Goal: Information Seeking & Learning: Learn about a topic

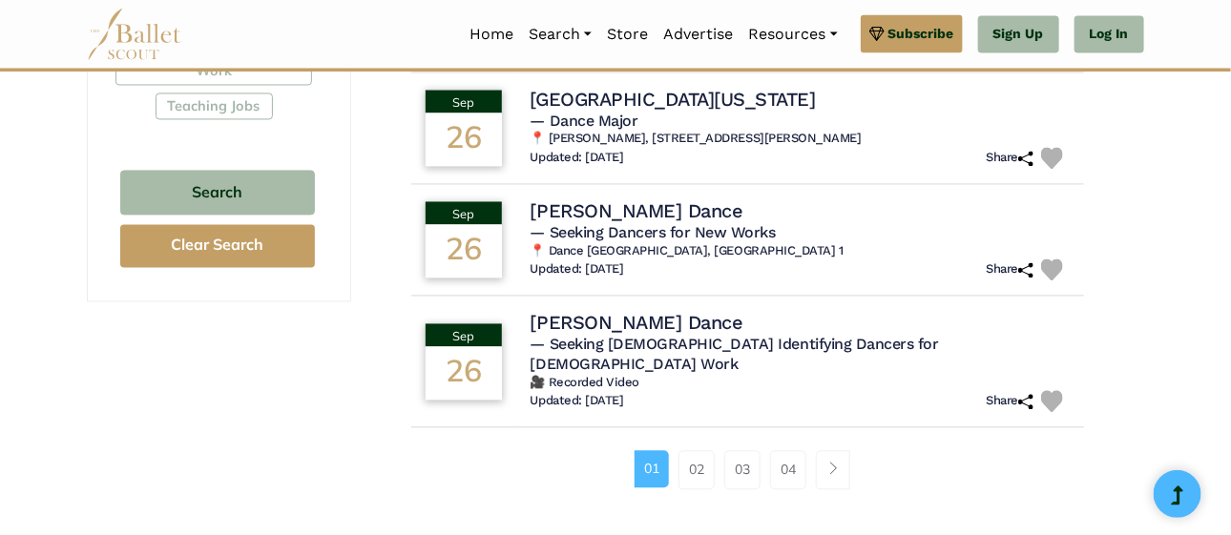
scroll to position [1280, 0]
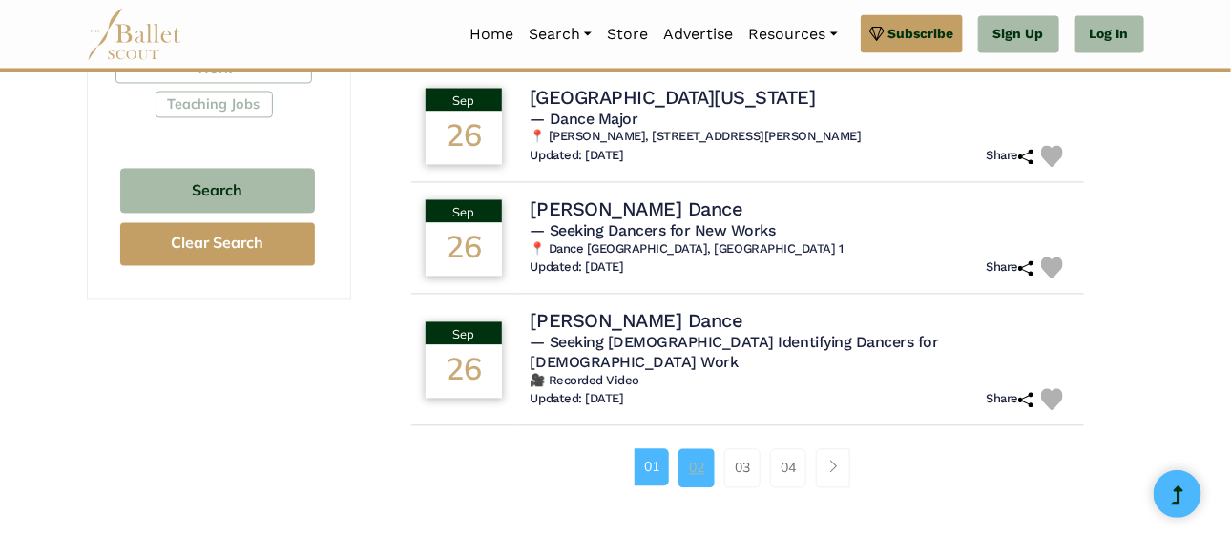
click at [696, 449] on link "02" at bounding box center [697, 468] width 36 height 38
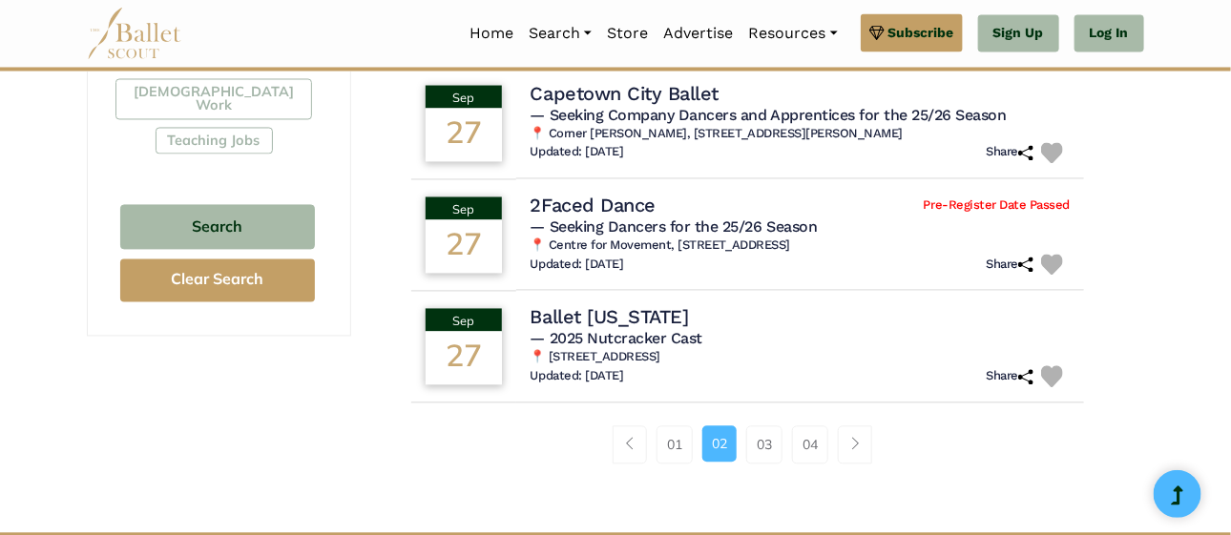
scroll to position [1242, 0]
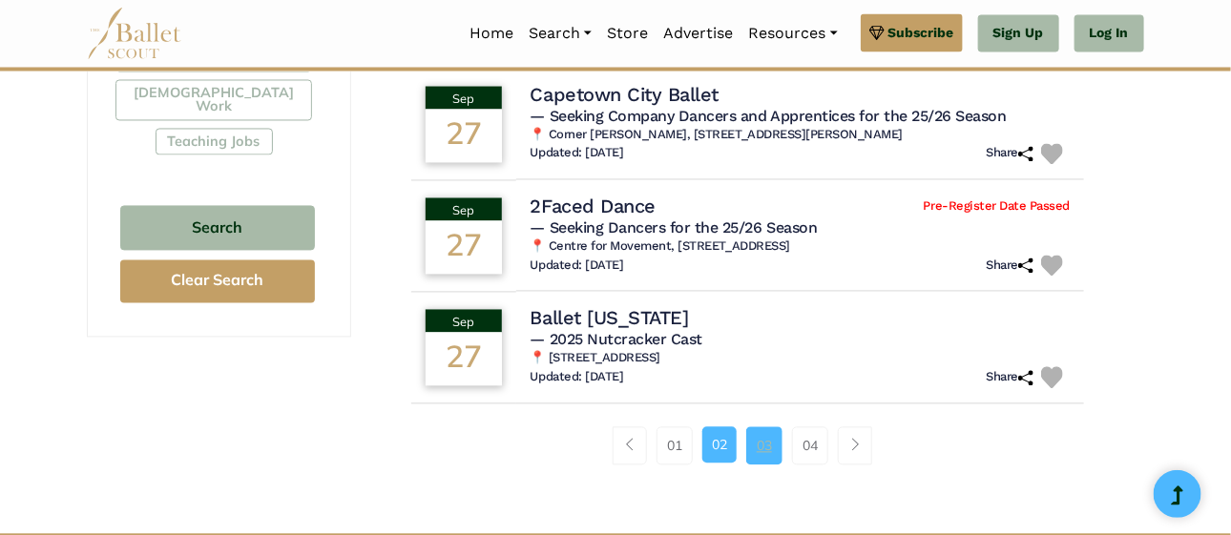
click at [763, 445] on link "03" at bounding box center [764, 447] width 36 height 38
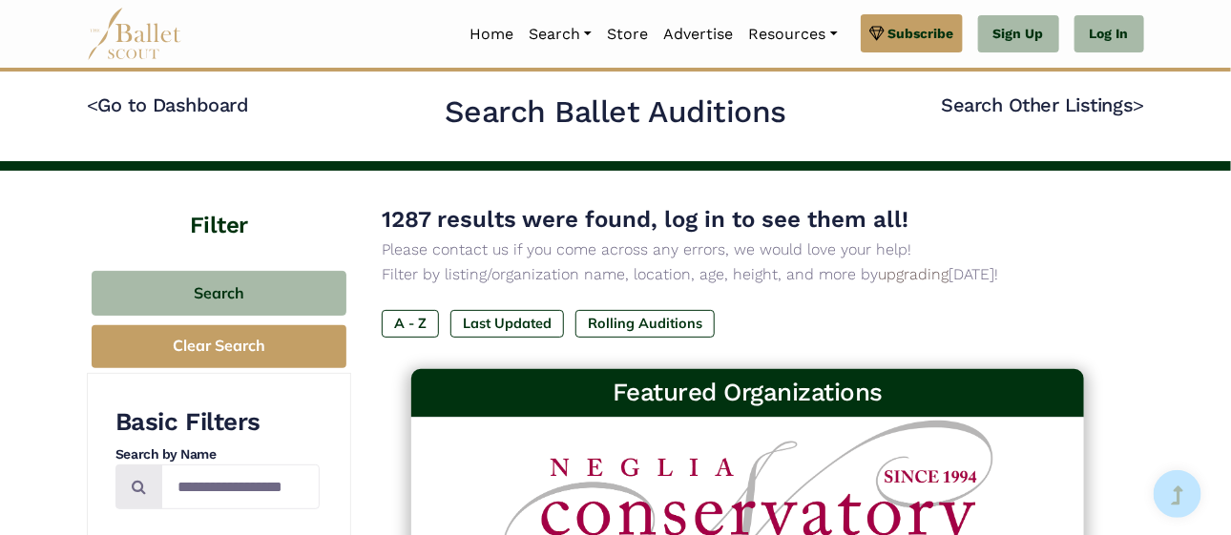
drag, startPoint x: 613, startPoint y: 199, endPoint x: 871, endPoint y: -115, distance: 407.6
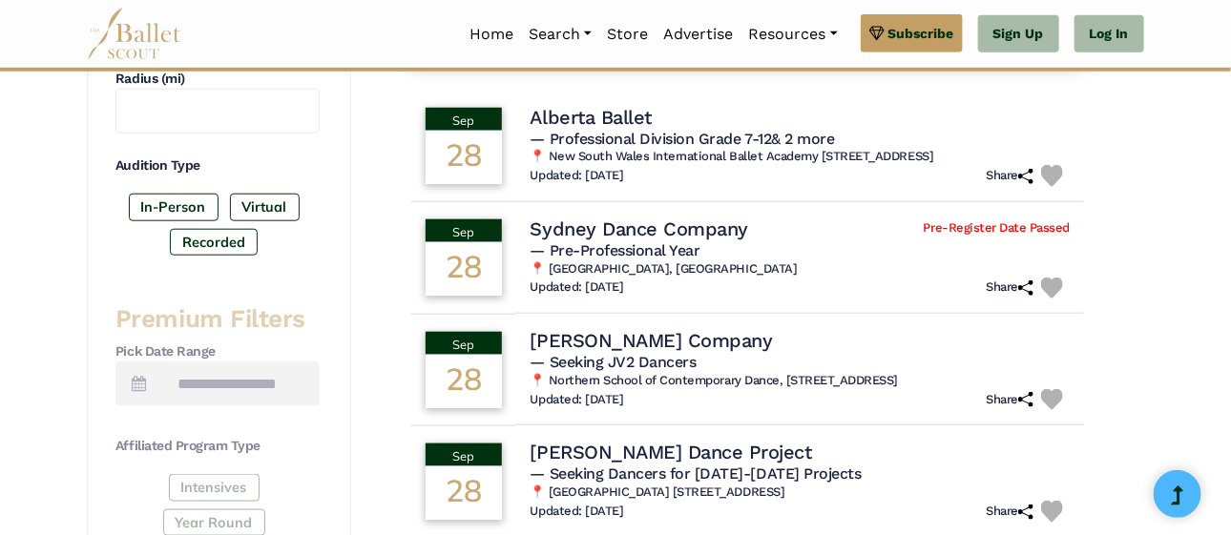
scroll to position [564, 0]
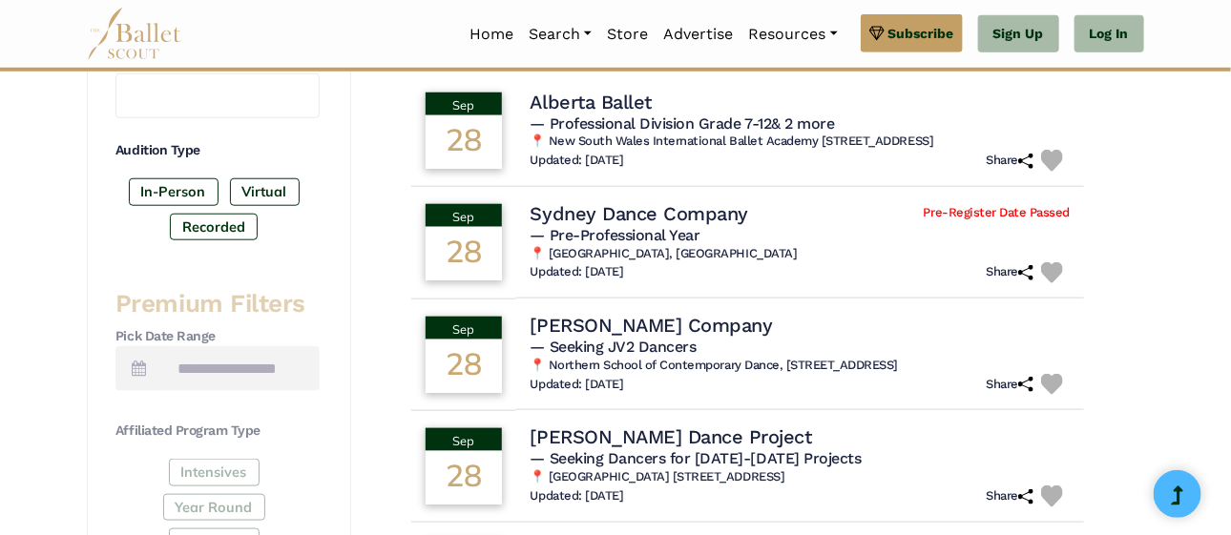
click at [1189, 326] on div "Filter Search Clear Search Basic Filters Search by Name Enter Location Radius (…" at bounding box center [615, 544] width 1231 height 1875
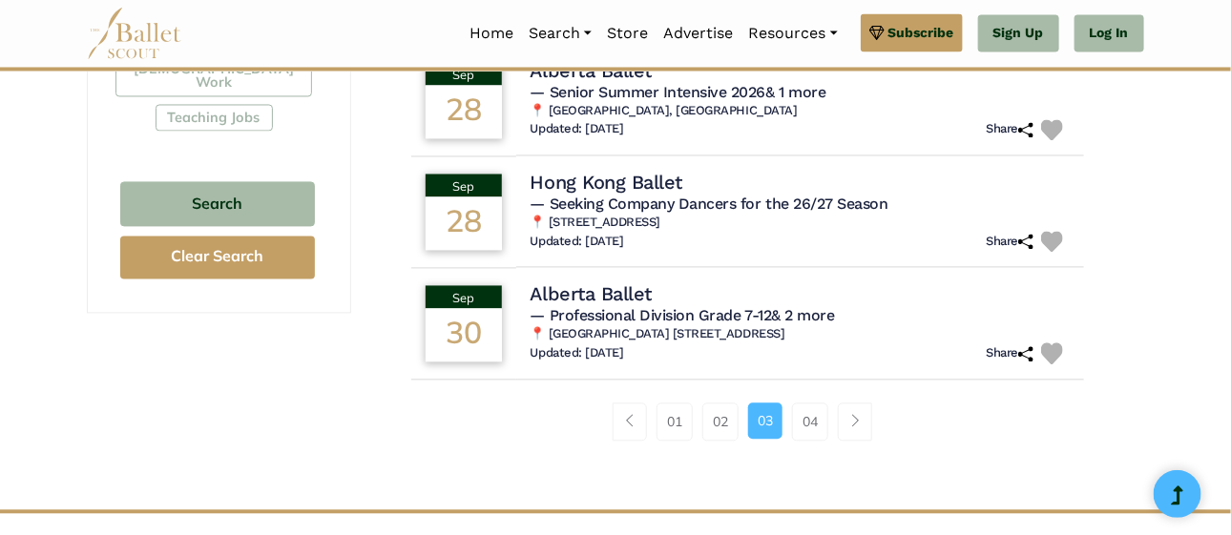
scroll to position [1270, 0]
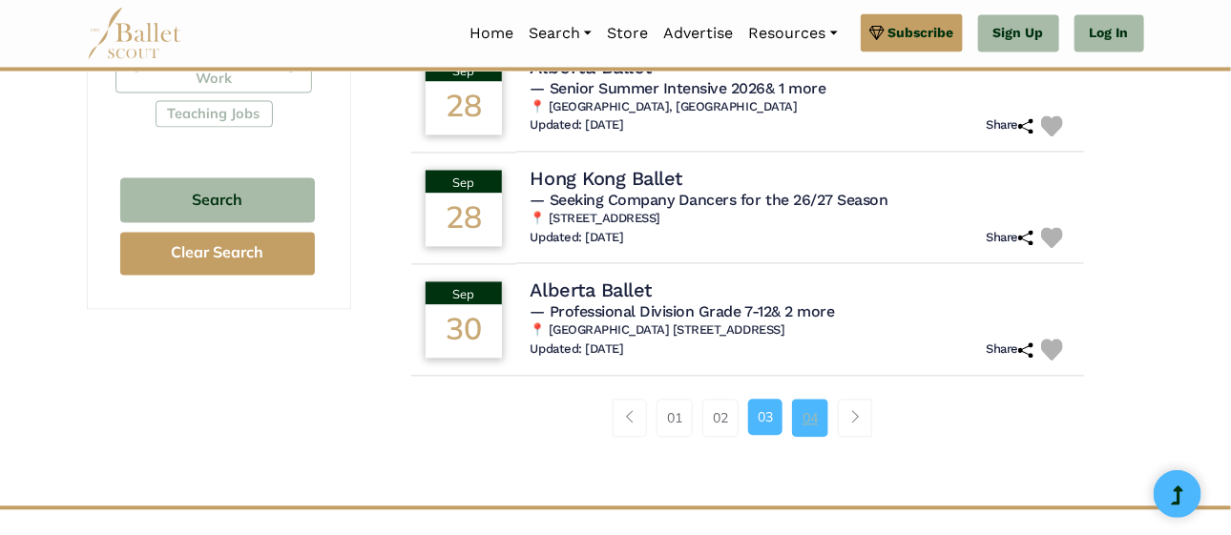
click at [808, 426] on link "04" at bounding box center [810, 419] width 36 height 38
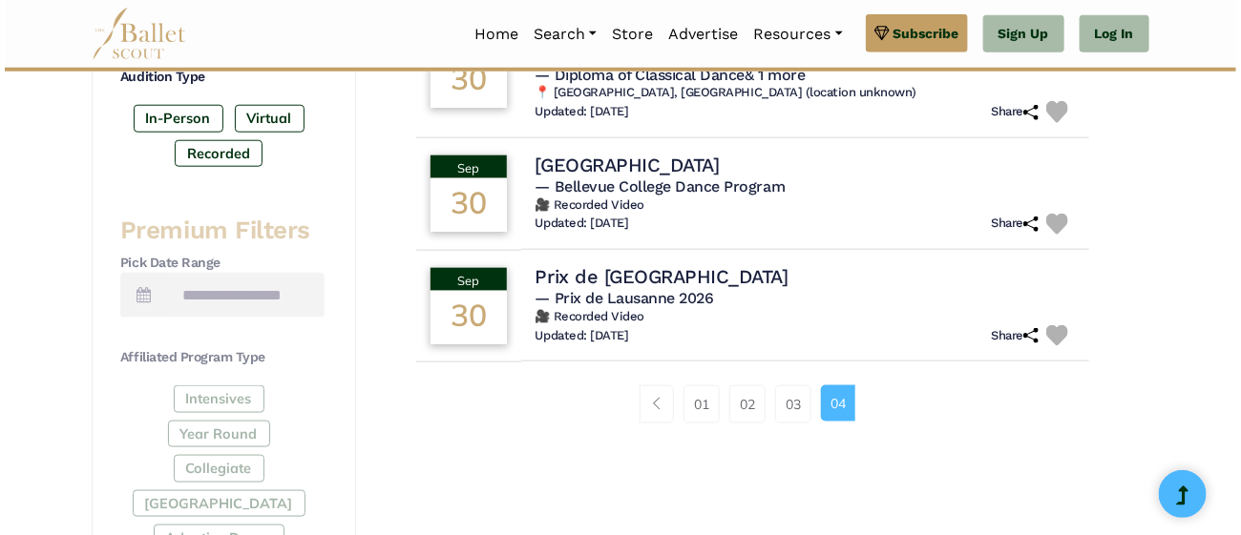
scroll to position [664, 0]
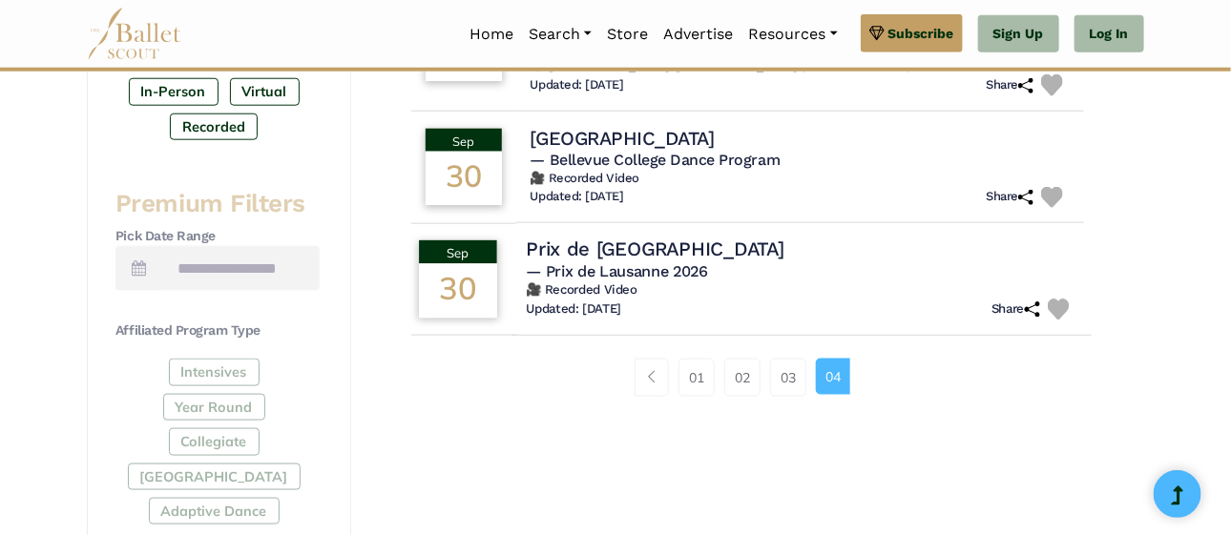
click at [665, 288] on h6 "🎥 Recorded Video" at bounding box center [801, 291] width 551 height 16
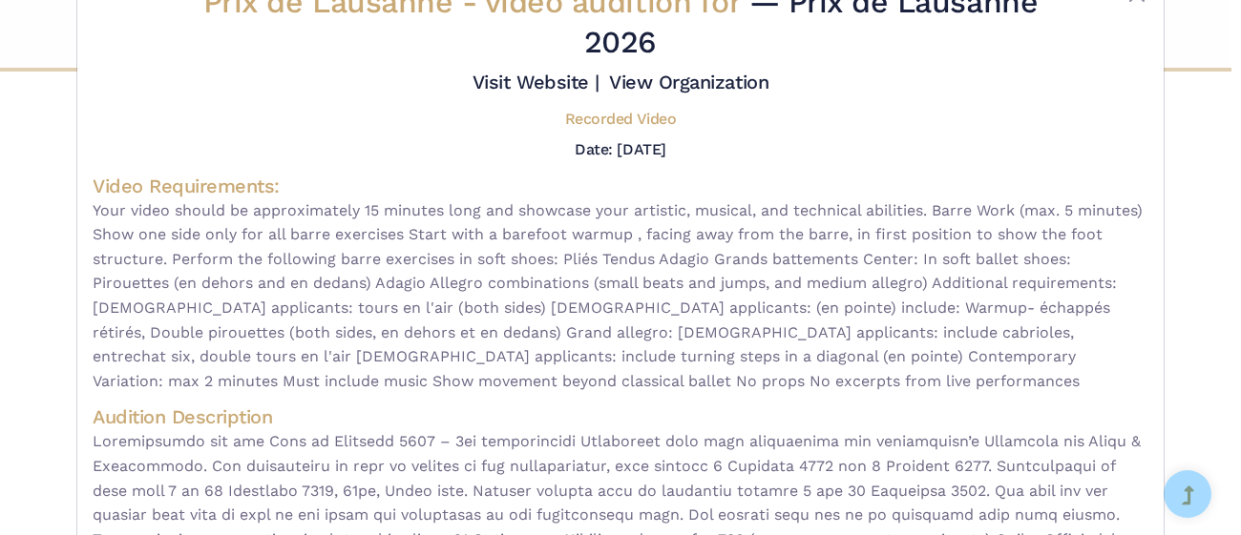
scroll to position [69, 0]
